Goal: Find specific page/section: Find specific page/section

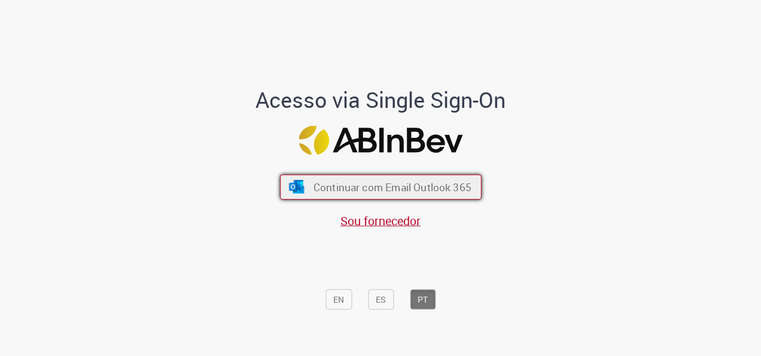
click at [367, 185] on span "Continuar com Email Outlook 365" at bounding box center [392, 187] width 158 height 14
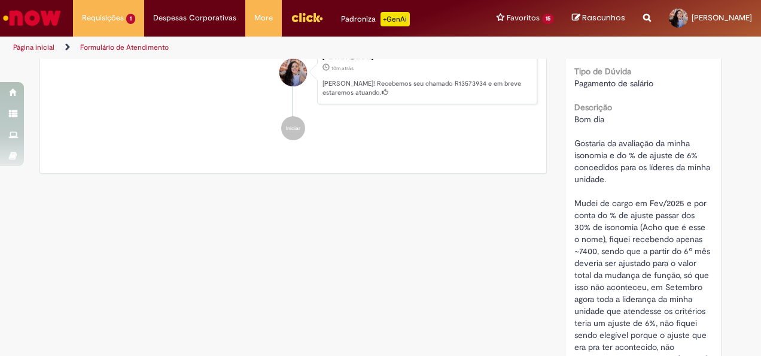
scroll to position [363, 0]
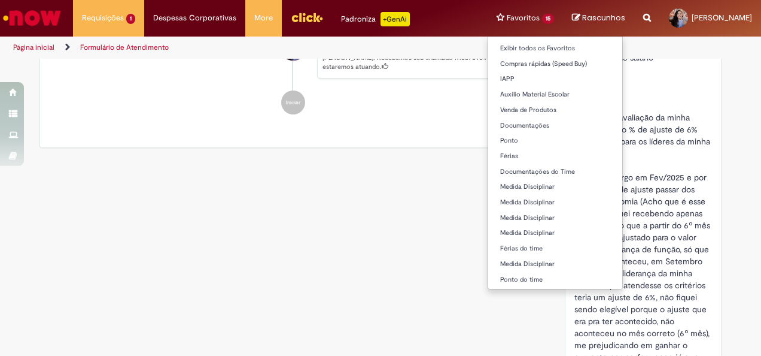
click at [517, 17] on li "Favoritos 15 Exibir todos os Favoritos Compras rápidas (Speed Buy) IAPP Auxílio…" at bounding box center [525, 18] width 75 height 36
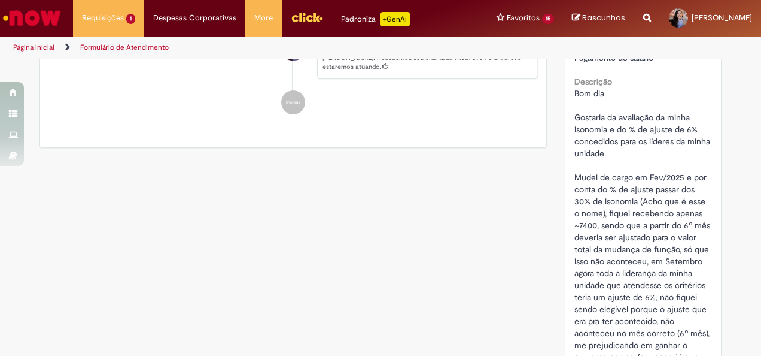
click at [419, 309] on div "Verificar Código de Barras Aguardando Aprovação Aguardando atendimento Em andam…" at bounding box center [381, 149] width 700 height 904
